Goal: Task Accomplishment & Management: Use online tool/utility

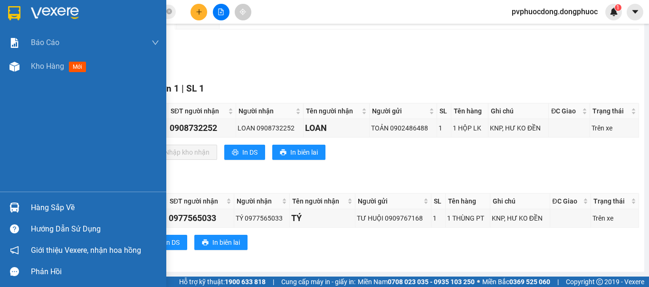
click at [47, 210] on div "Hàng sắp về" at bounding box center [95, 208] width 128 height 14
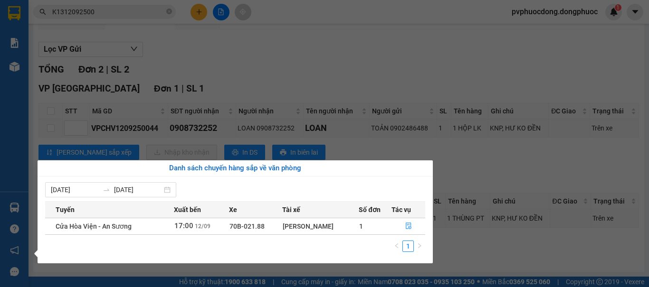
click at [16, 69] on div "Báo cáo Mẫu 1: Báo cáo dòng tiền Mẫu 1: Báo cáo dòng tiền theo nhân viên Mẫu 1:…" at bounding box center [14, 143] width 29 height 287
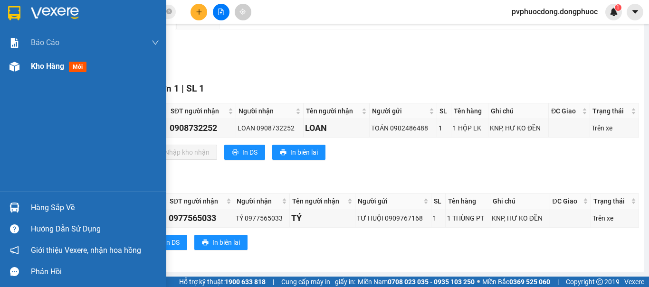
click at [24, 66] on div "Kho hàng mới" at bounding box center [83, 67] width 166 height 24
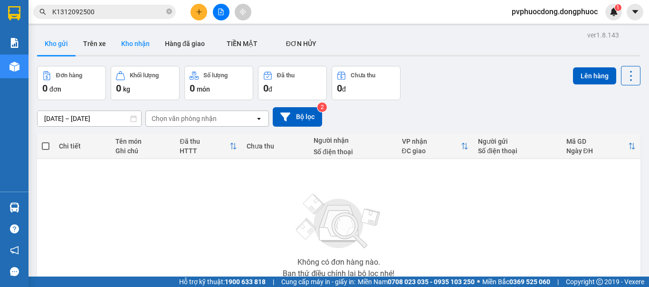
click at [138, 44] on button "Kho nhận" at bounding box center [136, 43] width 44 height 23
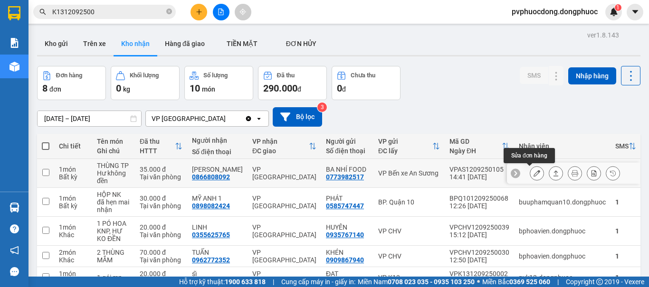
click at [534, 172] on icon at bounding box center [537, 173] width 7 height 7
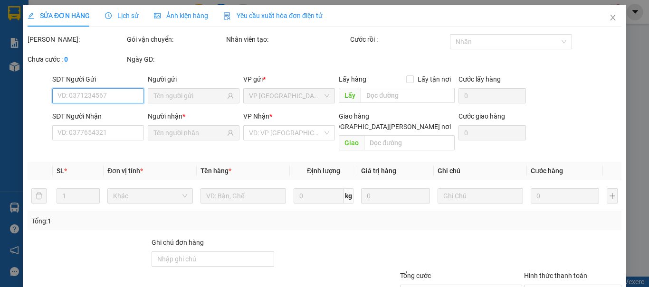
type input "0773982517"
type input "BA NHÍ FOOD"
type input "0866808092"
type input "[PERSON_NAME]"
type input "35.000"
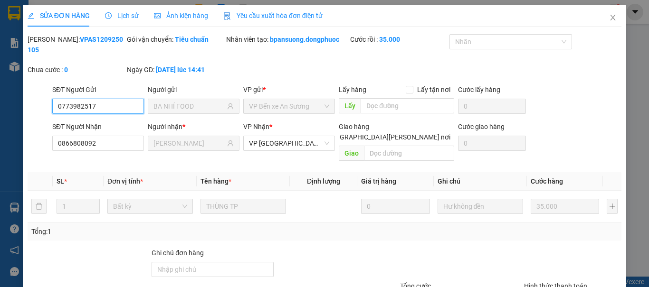
scroll to position [66, 0]
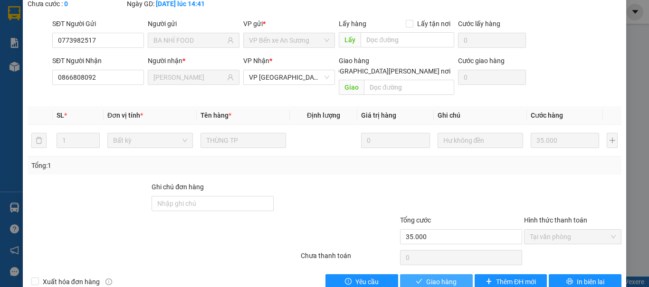
click at [426, 277] on span "Giao hàng" at bounding box center [441, 282] width 30 height 10
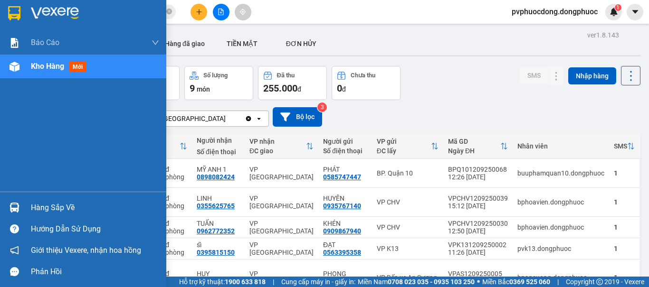
click at [29, 211] on div "Hàng sắp về" at bounding box center [83, 207] width 166 height 21
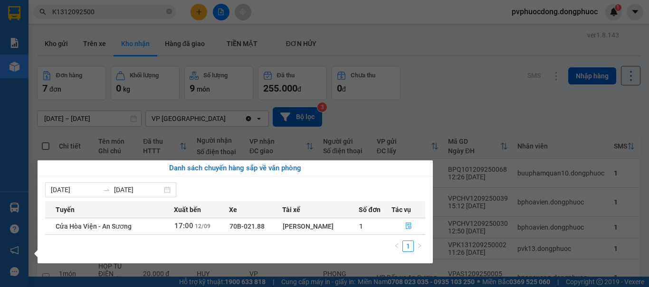
click at [432, 114] on section "Kết quả [PERSON_NAME] ( 2 ) Bộ lọc Mã ĐH Trạng thái Món hàng Tổng [PERSON_NAME]…" at bounding box center [324, 143] width 649 height 287
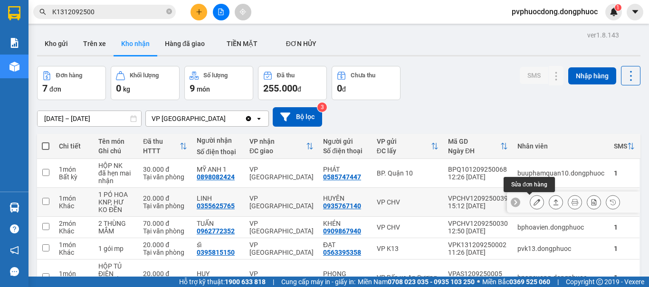
click at [534, 203] on icon at bounding box center [537, 202] width 7 height 7
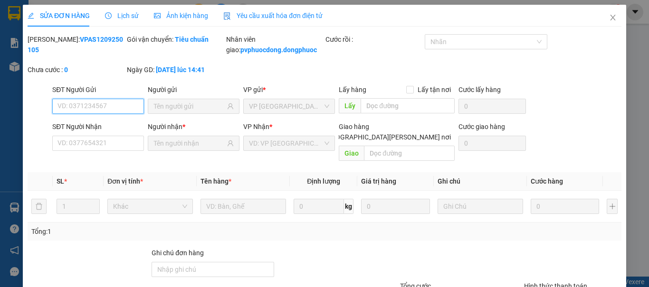
type input "0935767140"
type input "HUYÊN"
type input "0355625765"
type input "LINH"
type input "20.000"
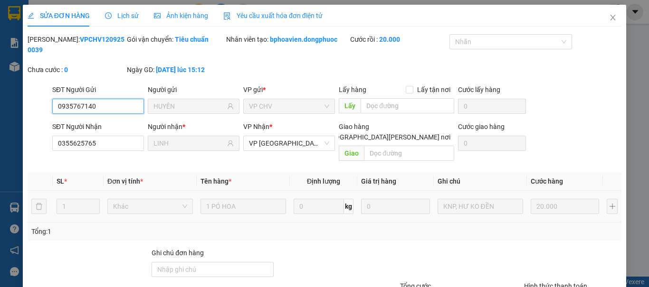
scroll to position [66, 0]
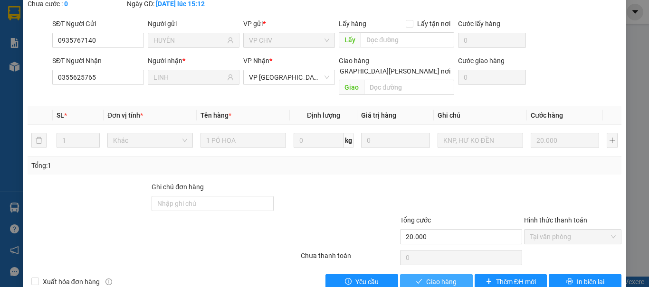
click at [426, 277] on span "Giao hàng" at bounding box center [441, 282] width 30 height 10
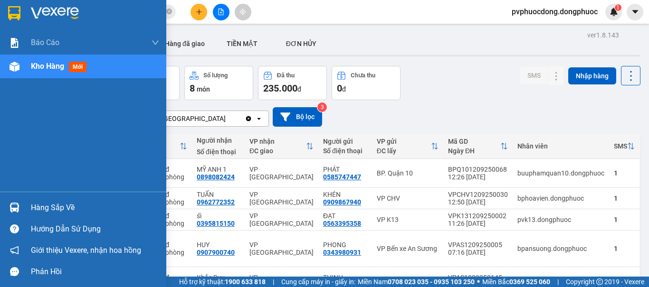
click at [34, 202] on div "Hàng sắp về" at bounding box center [95, 208] width 128 height 14
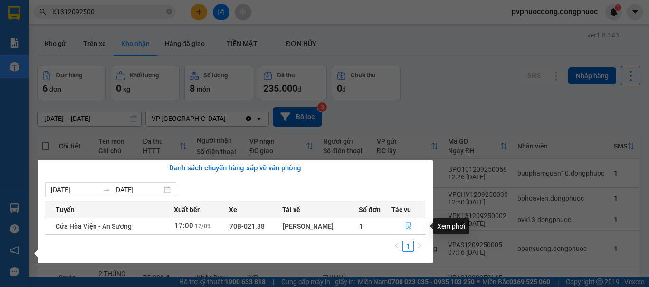
click at [407, 223] on icon "file-done" at bounding box center [409, 226] width 6 height 7
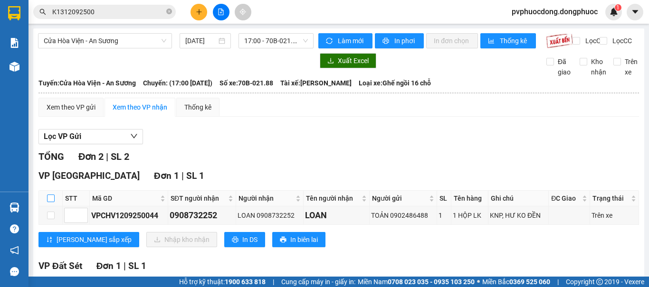
click at [48, 202] on input "checkbox" at bounding box center [51, 199] width 8 height 8
checkbox input "true"
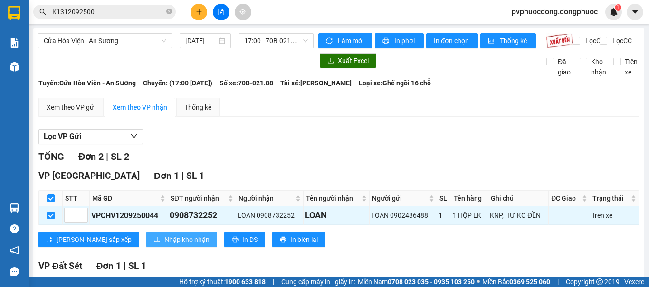
click at [164, 244] on span "Nhập kho nhận" at bounding box center [186, 240] width 45 height 10
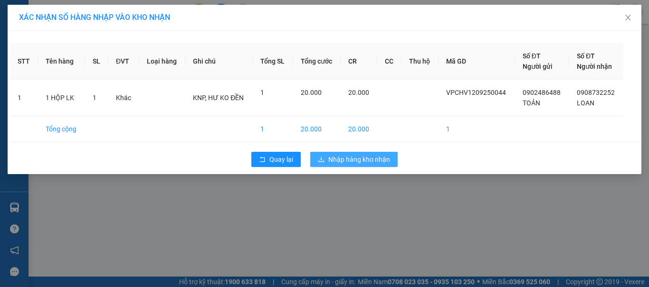
click at [366, 162] on span "Nhập hàng kho nhận" at bounding box center [359, 159] width 62 height 10
